Goal: Task Accomplishment & Management: Use online tool/utility

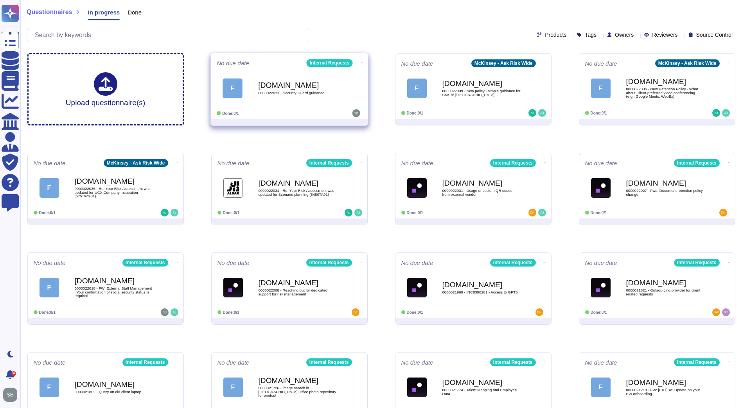
click at [310, 79] on div "[DOMAIN_NAME] 0000022011 - Security Guard guidance" at bounding box center [297, 88] width 79 height 32
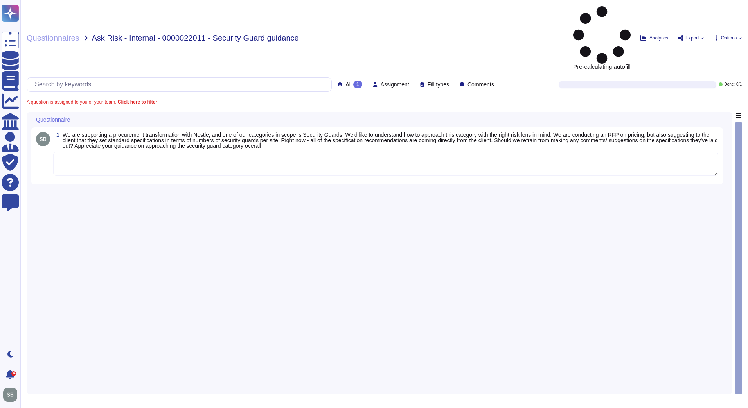
click at [91, 152] on textarea at bounding box center [385, 164] width 665 height 24
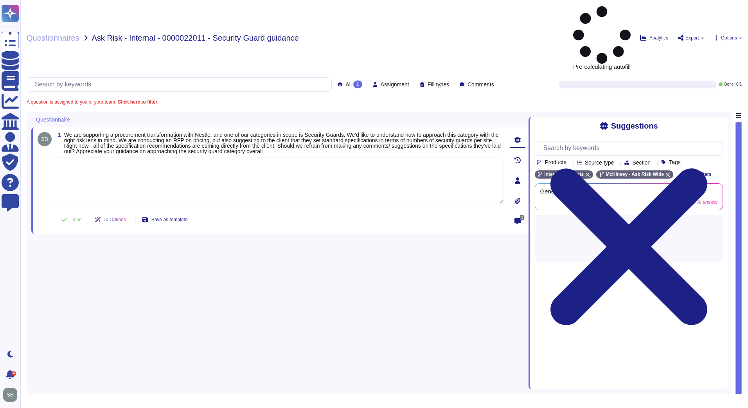
paste textarea "We are connecting you with @[PERSON_NAME] [PERSON_NAME] from our Client Service…"
type textarea "We are connecting you with @[PERSON_NAME] [PERSON_NAME] from our Client Service…"
click at [74, 212] on button "Done" at bounding box center [71, 220] width 33 height 16
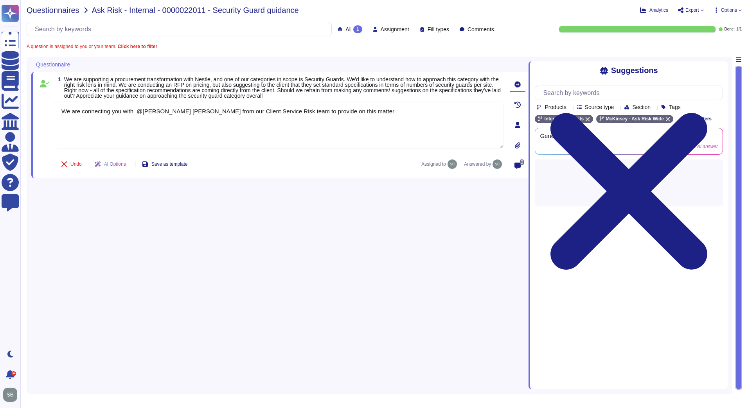
click at [54, 9] on span "Questionnaires" at bounding box center [53, 10] width 53 height 8
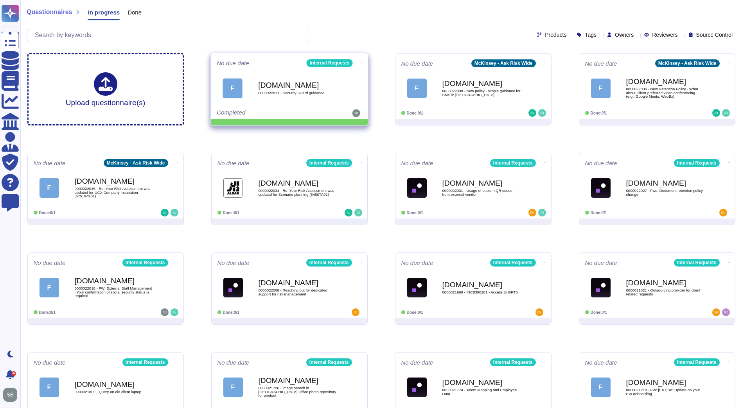
click at [361, 62] on icon at bounding box center [362, 63] width 2 height 2
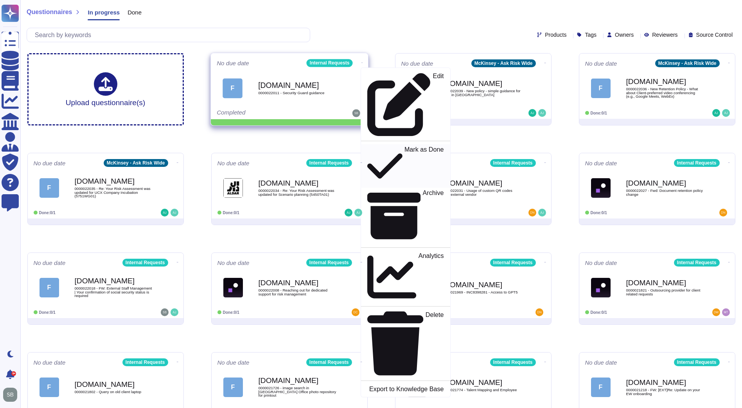
click at [404, 146] on p "Mark as Done" at bounding box center [423, 166] width 39 height 40
